Goal: Answer question/provide support: Share knowledge or assist other users

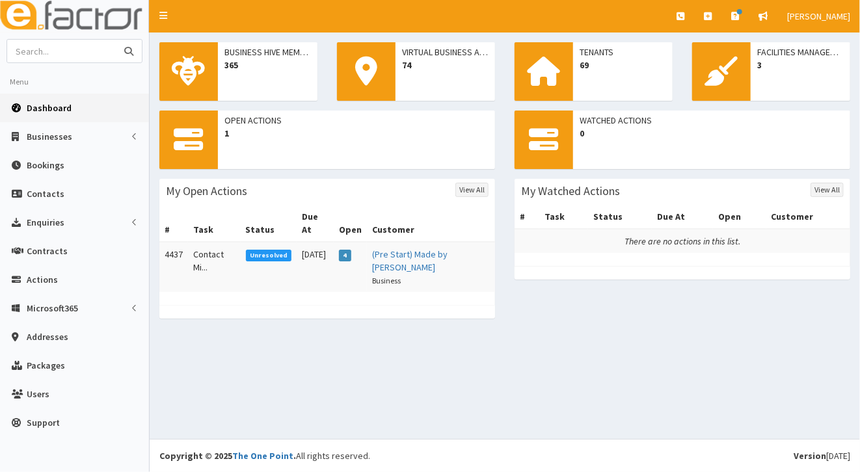
click at [65, 50] on input "text" at bounding box center [61, 51] width 109 height 23
type input "[PERSON_NAME]"
click at [126, 48] on icon "submit" at bounding box center [128, 51] width 9 height 9
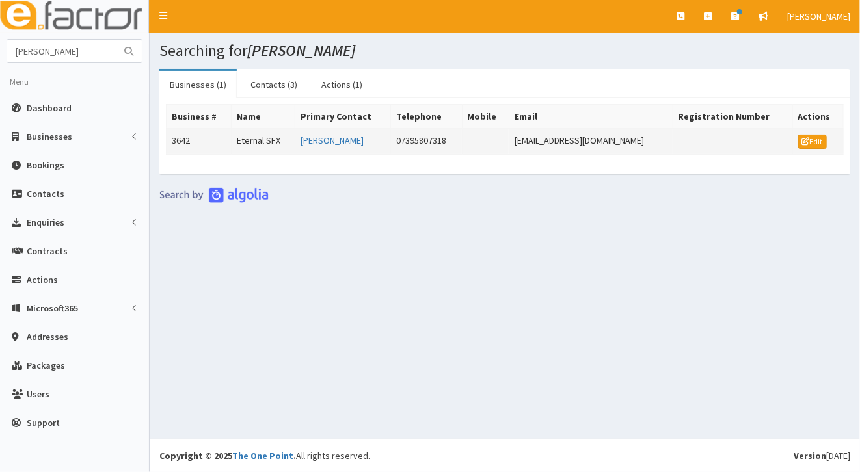
click at [263, 141] on td "Eternal SFX" at bounding box center [264, 142] width 64 height 26
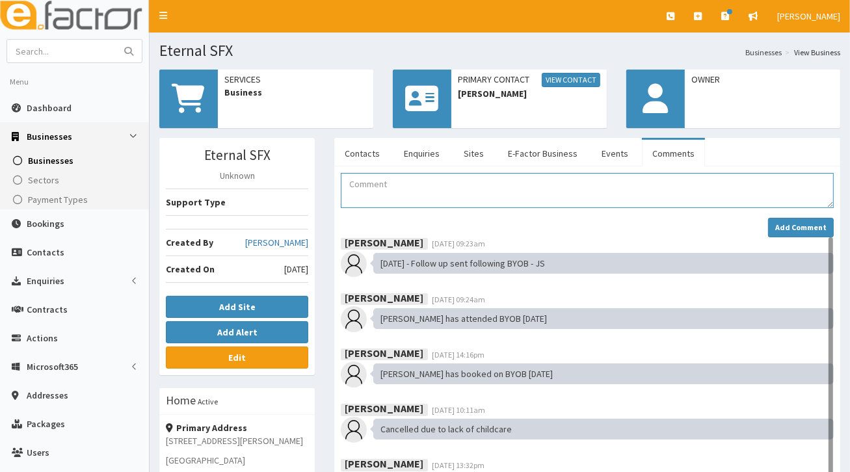
click at [369, 187] on textarea "Comment" at bounding box center [587, 190] width 493 height 35
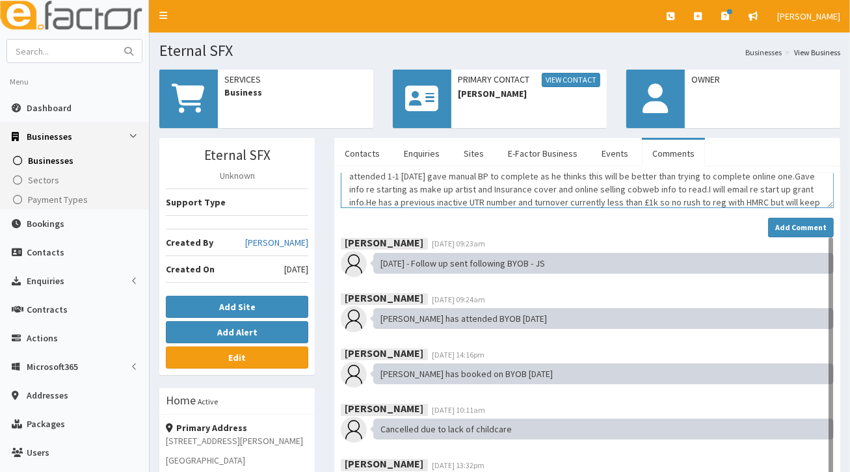
scroll to position [21, 0]
type textarea "attended 1-1 today gave manual BP to complete as he thinks this will be better …"
click at [798, 223] on strong "Add Comment" at bounding box center [800, 227] width 51 height 10
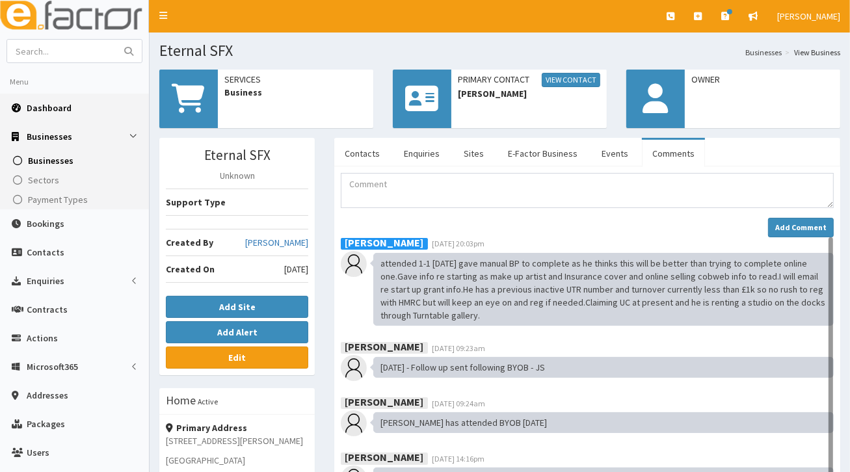
click at [49, 105] on span "Dashboard" at bounding box center [49, 108] width 45 height 12
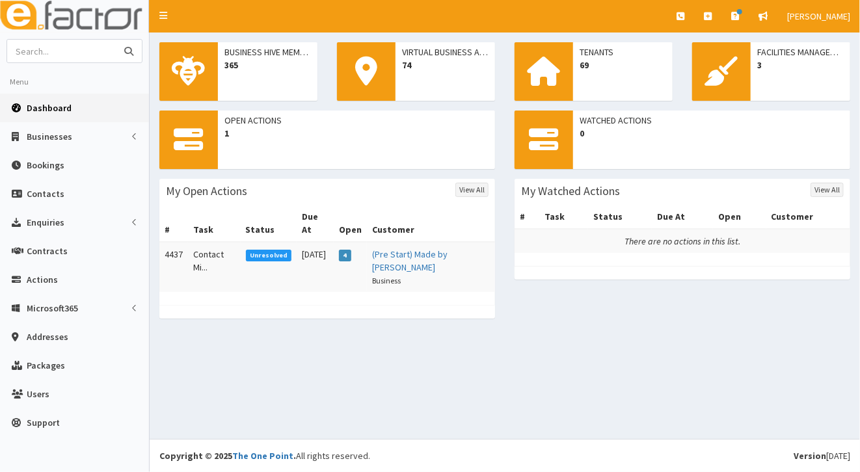
click at [44, 49] on input "text" at bounding box center [61, 51] width 109 height 23
type input "freshney"
click at [131, 51] on icon "submit" at bounding box center [128, 51] width 9 height 9
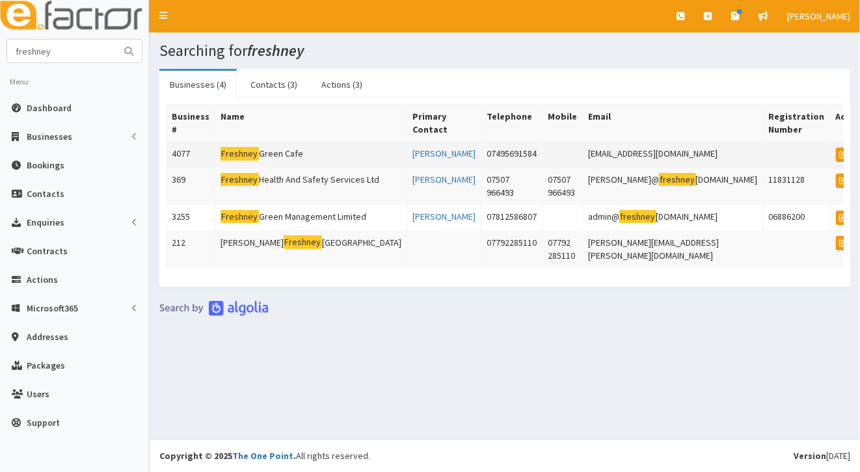
click at [250, 148] on mark "Freshney" at bounding box center [239, 154] width 38 height 14
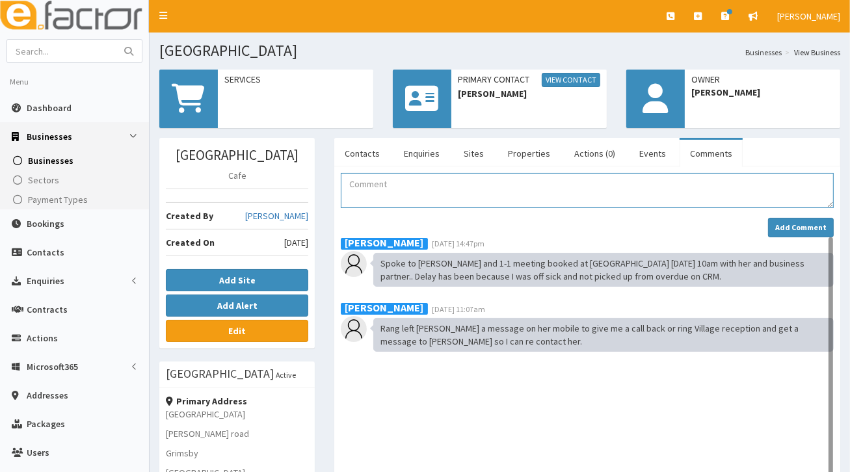
click at [358, 185] on textarea "Comment" at bounding box center [587, 190] width 493 height 35
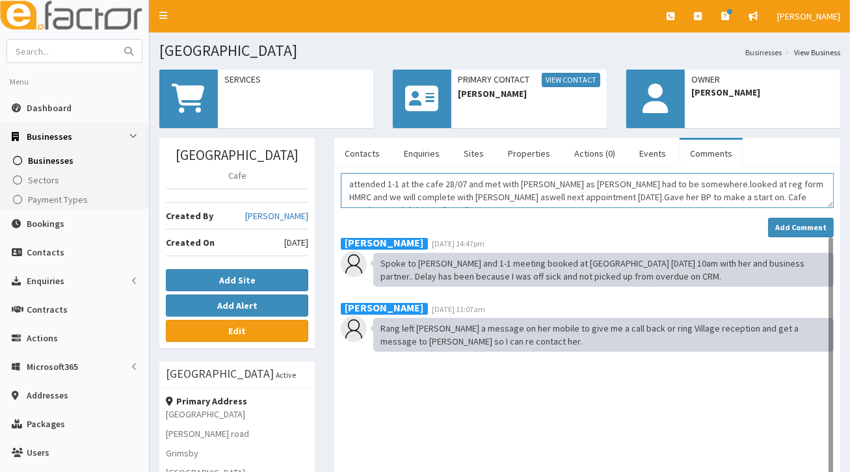
scroll to position [8, 0]
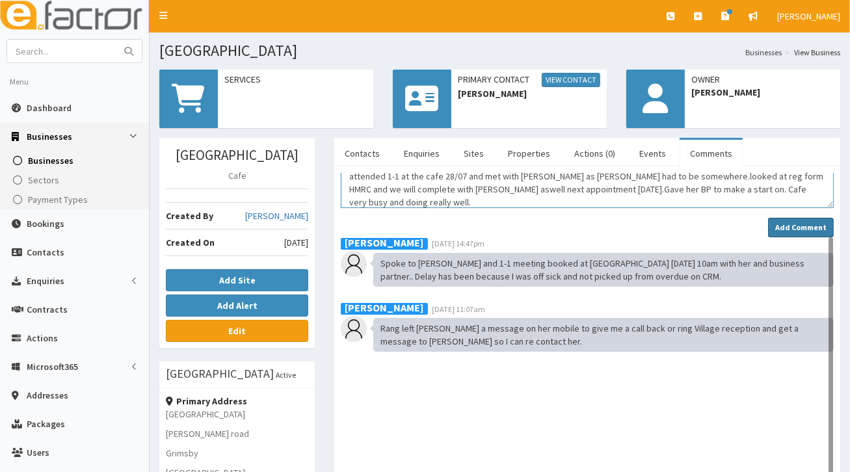
type textarea "attended 1-1 at the cafe 28/07 and met with Michelle as Grace had to be somewhe…"
click at [782, 225] on strong "Add Comment" at bounding box center [800, 227] width 51 height 10
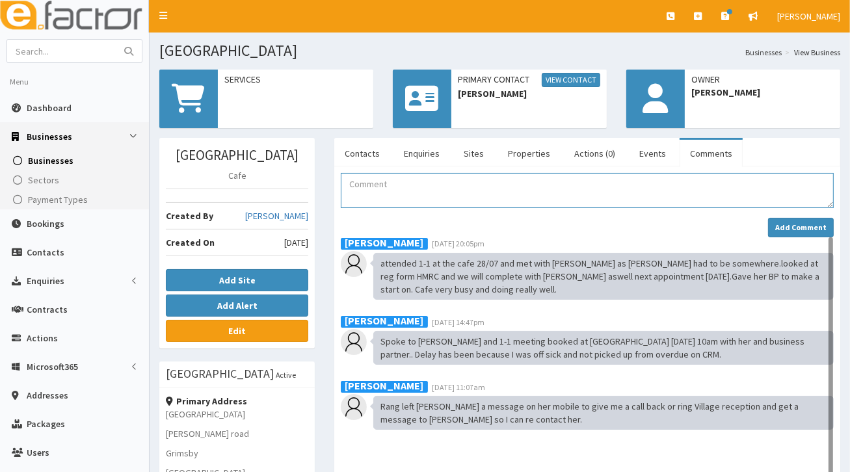
click at [365, 186] on textarea "Comment" at bounding box center [587, 190] width 493 height 35
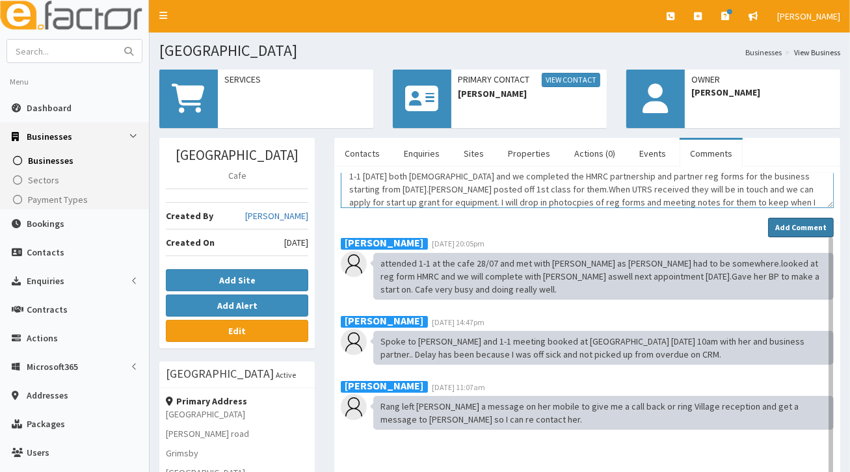
type textarea "1-1 6th Aug both ladies and we completed the HMRC partnership and partner reg f…"
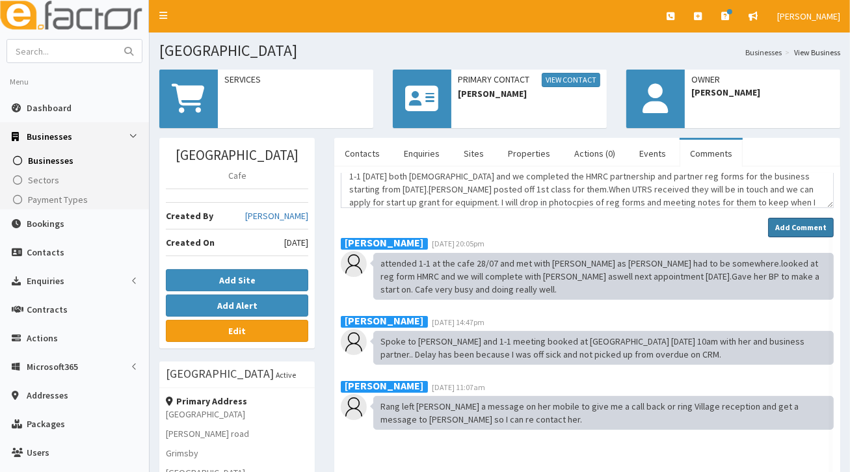
click at [784, 226] on strong "Add Comment" at bounding box center [800, 227] width 51 height 10
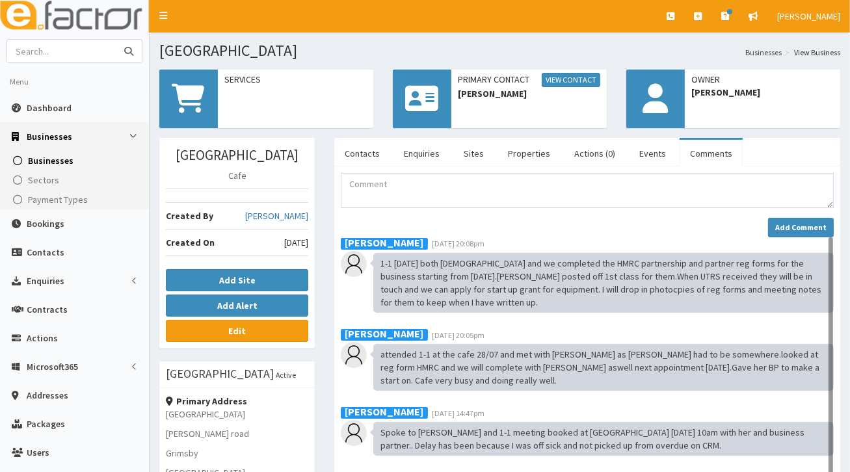
click at [44, 52] on input "text" at bounding box center [61, 51] width 109 height 23
type input "[PERSON_NAME]"
click at [130, 47] on icon "submit" at bounding box center [128, 51] width 9 height 9
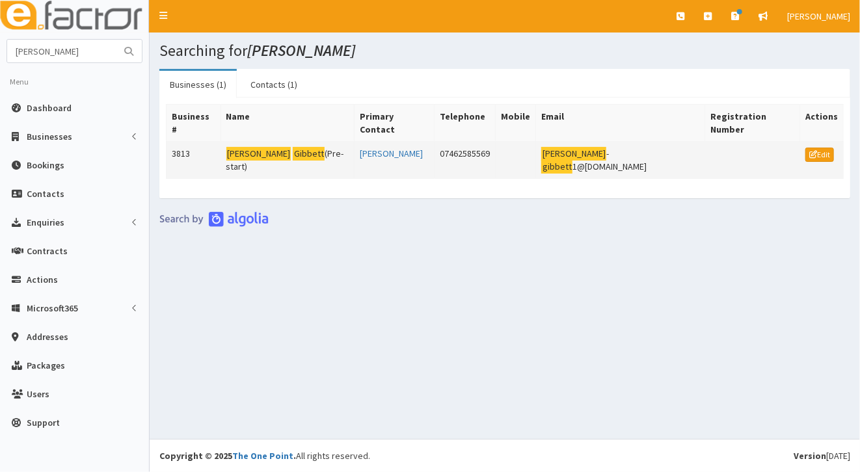
click at [255, 142] on td "[PERSON_NAME] (Pre-start)" at bounding box center [286, 160] width 133 height 37
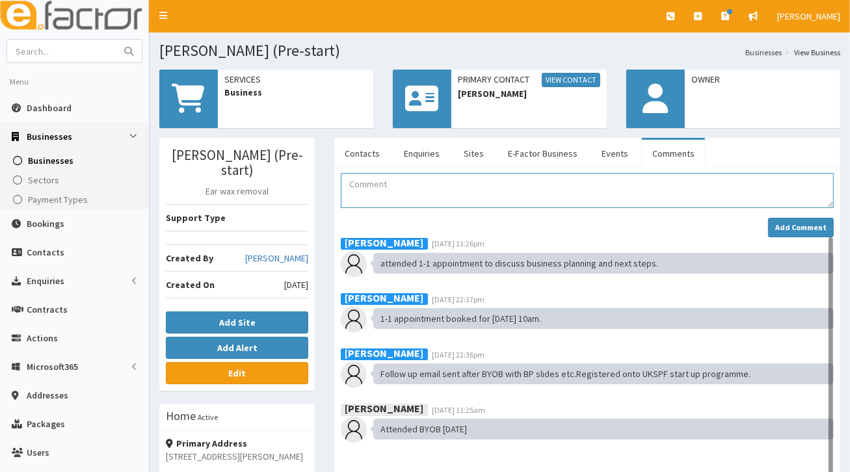
click at [353, 178] on textarea "Comment" at bounding box center [587, 190] width 493 height 35
click at [362, 194] on textarea "Comment" at bounding box center [587, 190] width 493 height 35
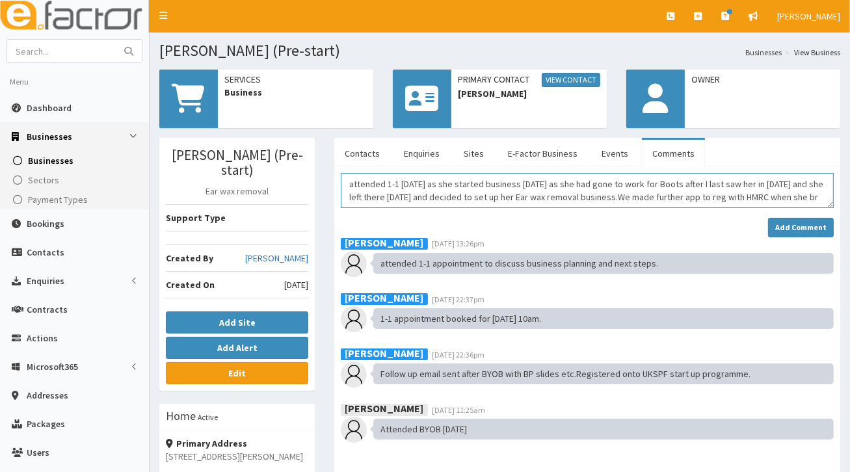
scroll to position [8, 0]
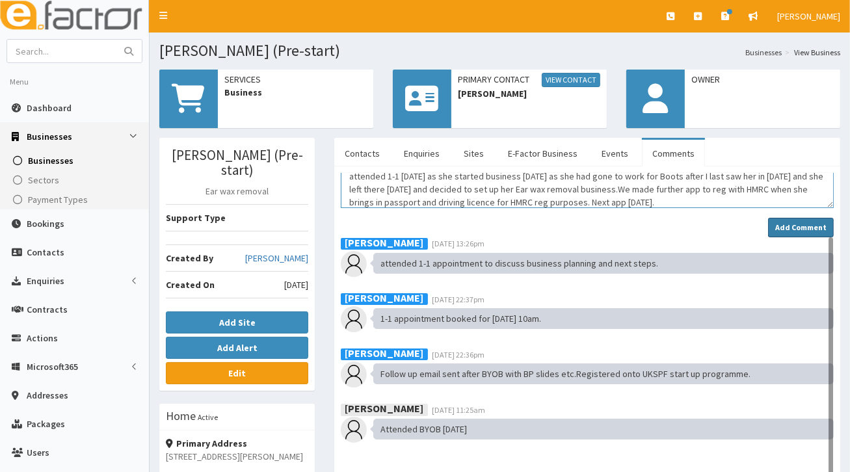
type textarea "attended 1-1 [DATE] as she started business [DATE] as she had gone to work for …"
click at [782, 228] on strong "Add Comment" at bounding box center [800, 227] width 51 height 10
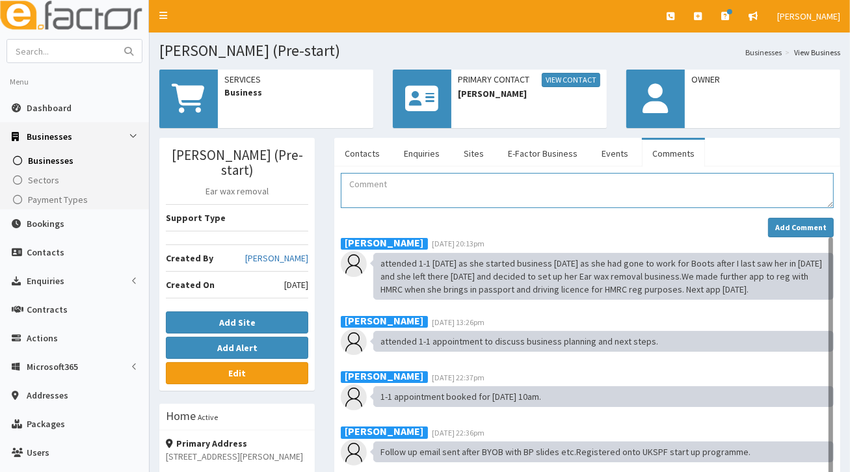
click at [364, 183] on textarea "Comment" at bounding box center [587, 190] width 493 height 35
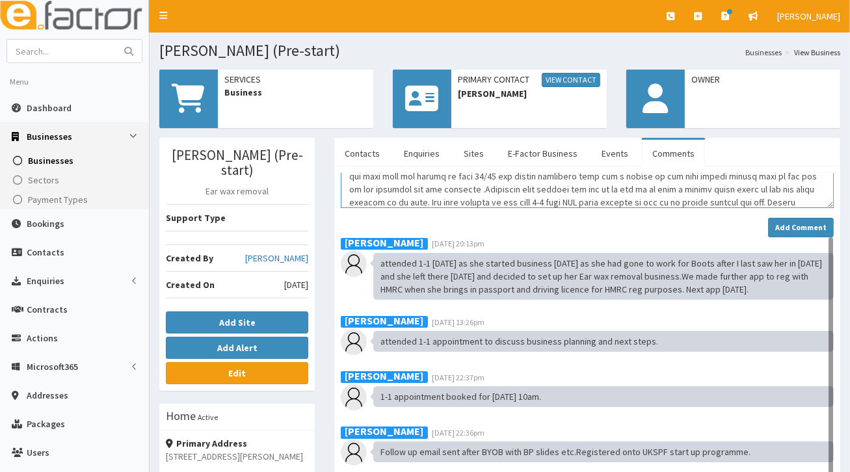
scroll to position [99, 0]
click at [364, 185] on textarea "Comment" at bounding box center [587, 190] width 493 height 35
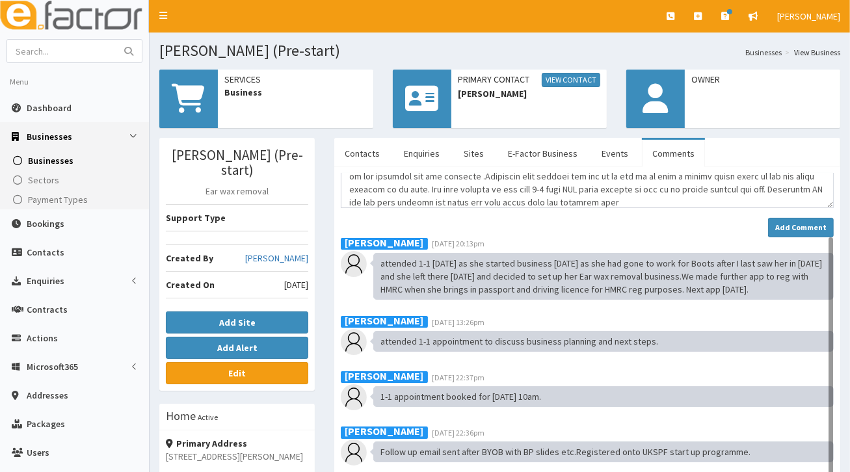
drag, startPoint x: 369, startPoint y: 195, endPoint x: 614, endPoint y: 232, distance: 247.9
click at [614, 232] on div "Add Comment" at bounding box center [587, 228] width 493 height 20
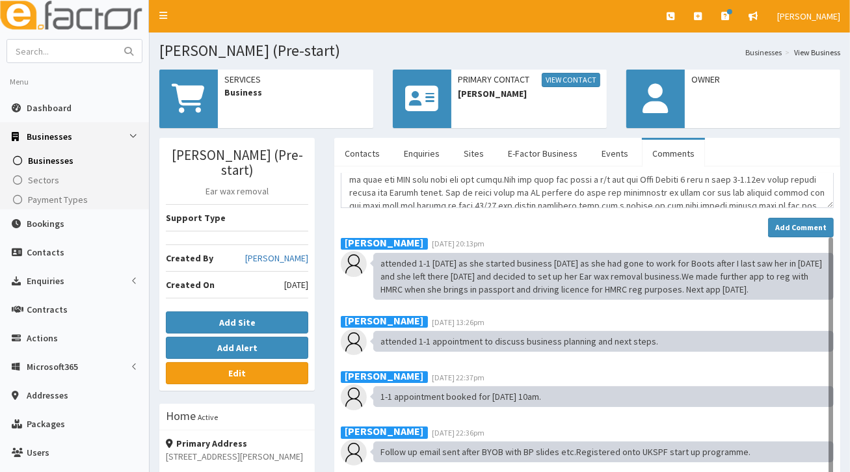
scroll to position [34, 0]
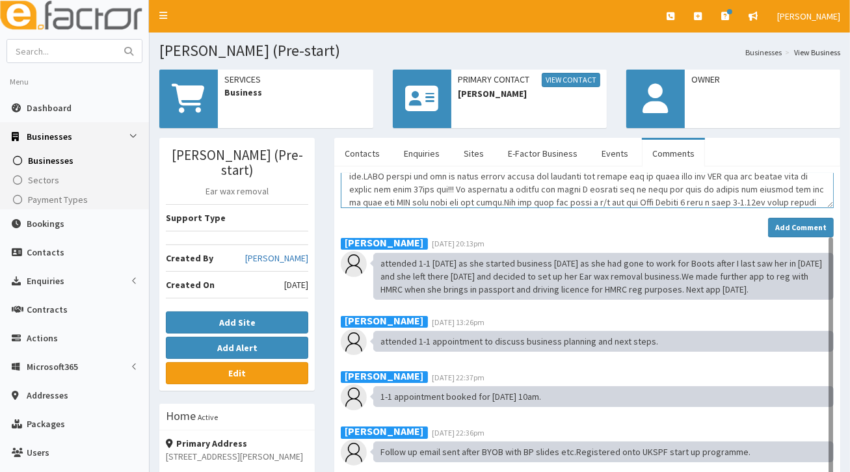
click at [792, 174] on textarea "Comment" at bounding box center [587, 190] width 493 height 35
drag, startPoint x: 786, startPoint y: 170, endPoint x: 510, endPoint y: 224, distance: 281.1
click at [510, 224] on div "Add Comment" at bounding box center [587, 228] width 493 height 20
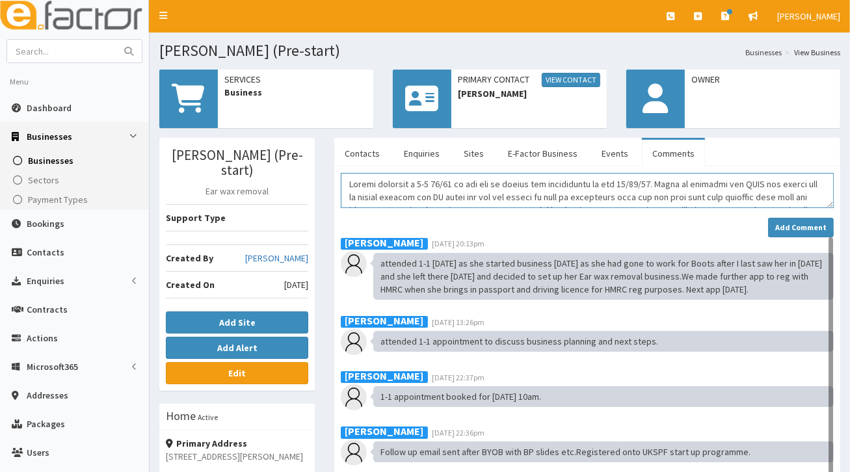
click at [601, 199] on textarea "Comment" at bounding box center [587, 190] width 493 height 35
click at [661, 195] on textarea "Comment" at bounding box center [587, 190] width 493 height 35
type textarea "[PERSON_NAME] attended a 1-1 05/08 as she had to cancel her appointment on the …"
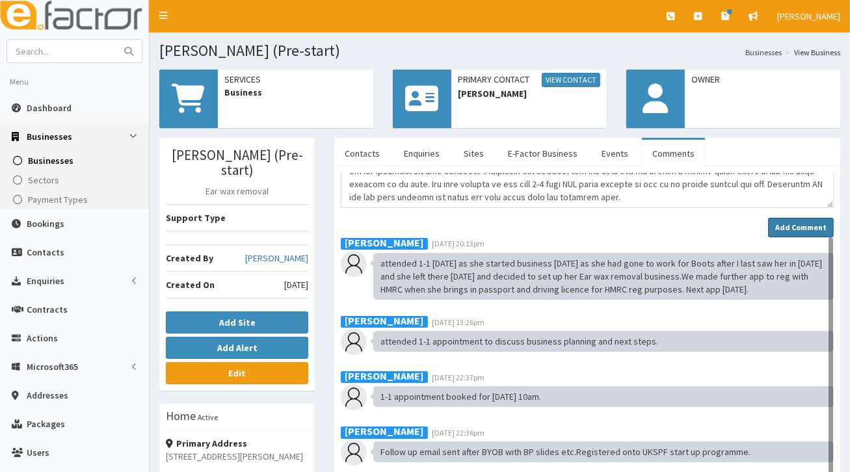
click at [807, 222] on strong "Add Comment" at bounding box center [800, 227] width 51 height 10
